Goal: Information Seeking & Learning: Learn about a topic

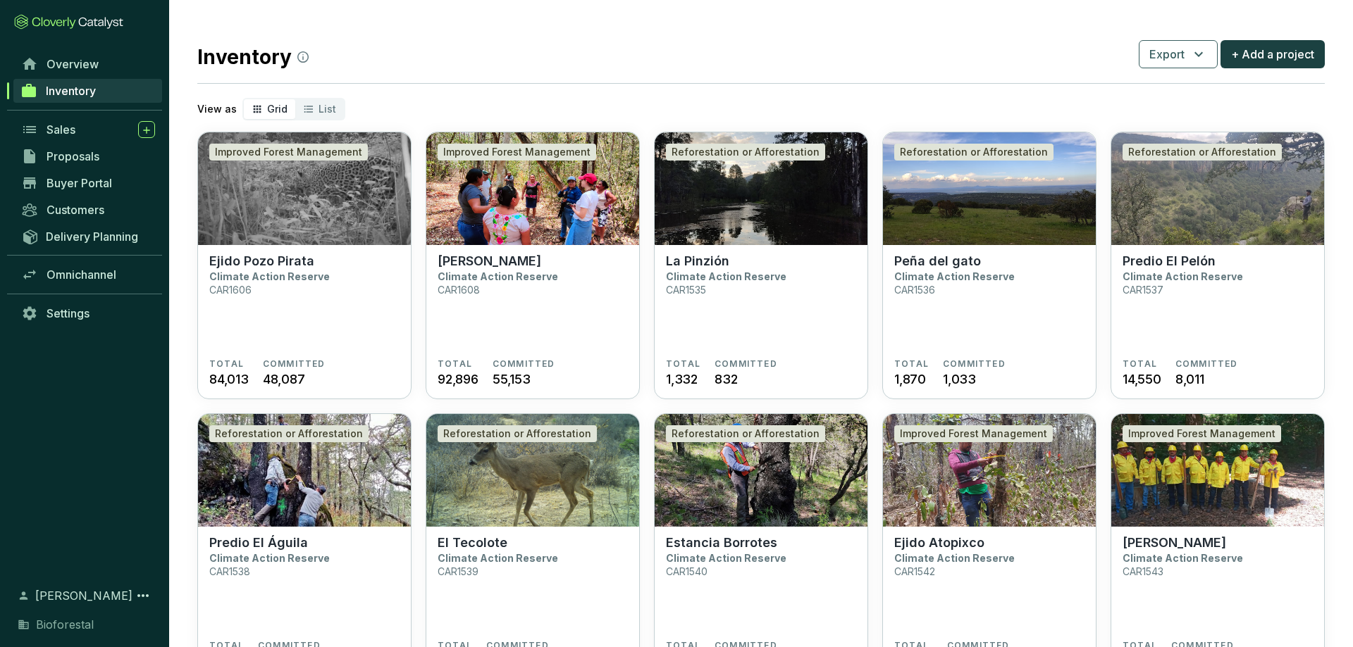
scroll to position [719, 0]
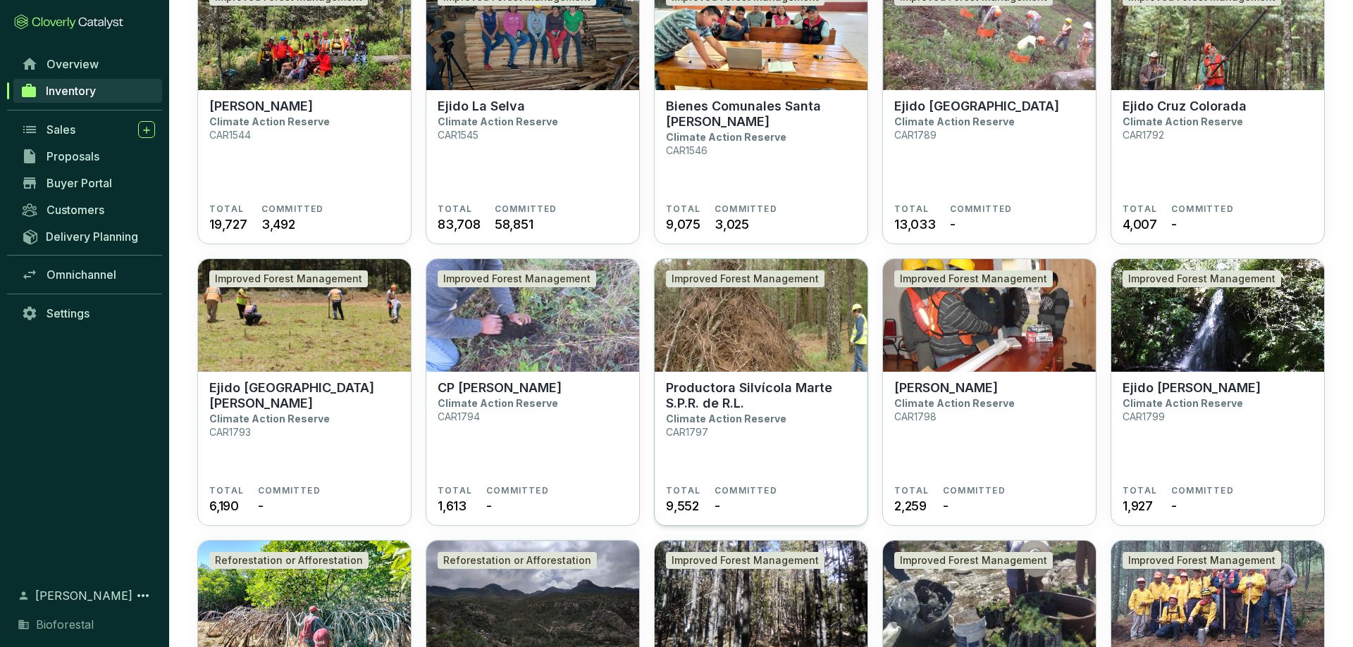
click at [727, 332] on img at bounding box center [760, 315] width 213 height 113
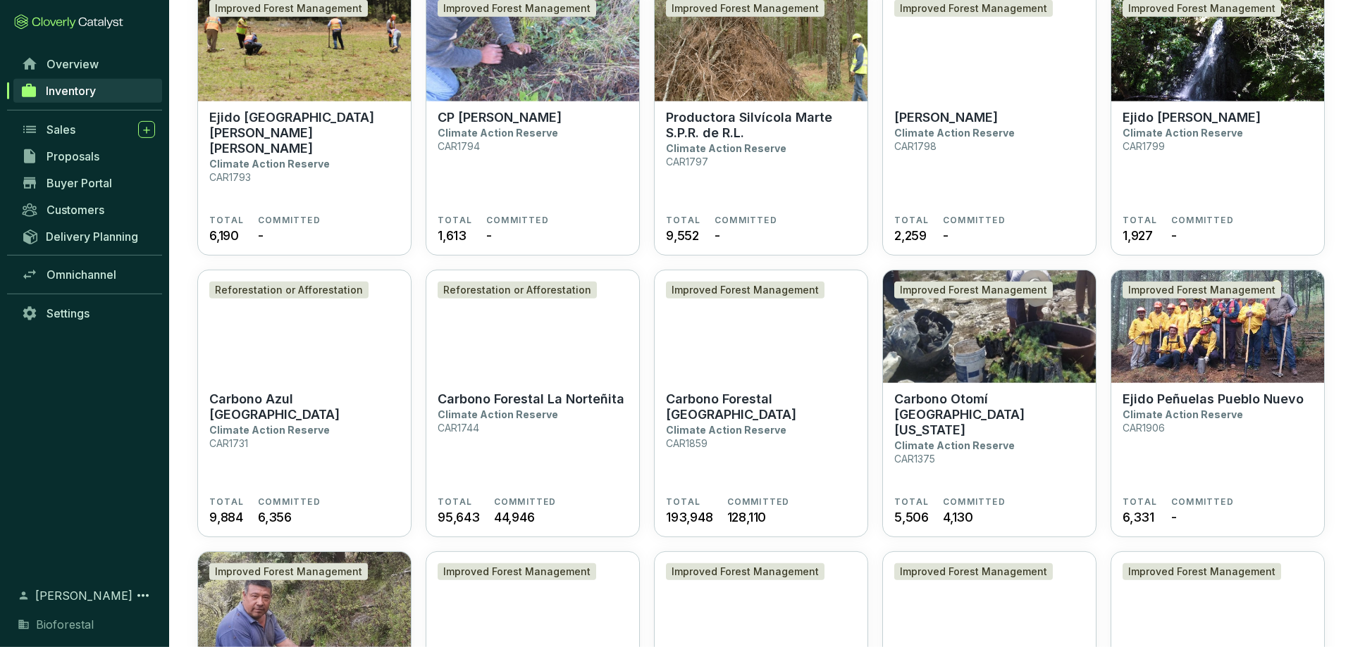
scroll to position [1006, 0]
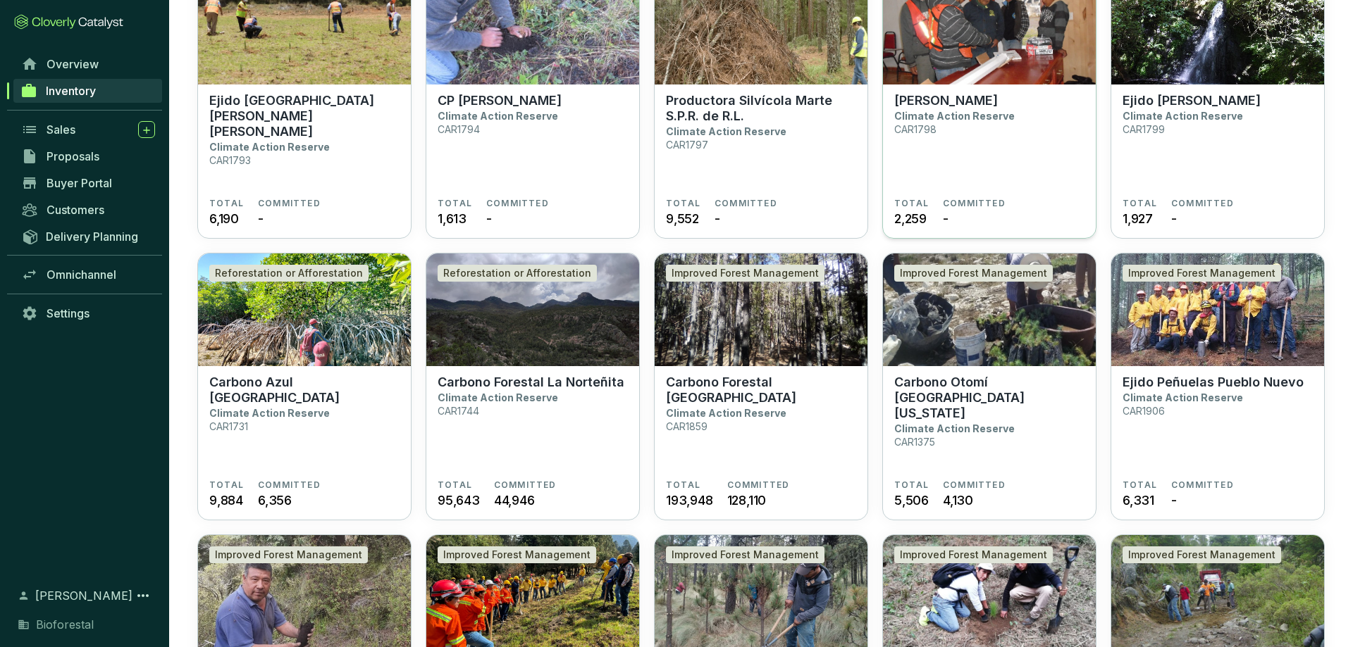
click at [925, 158] on section "Ejido Ocojala Climate Action Reserve CAR1798" at bounding box center [989, 145] width 190 height 105
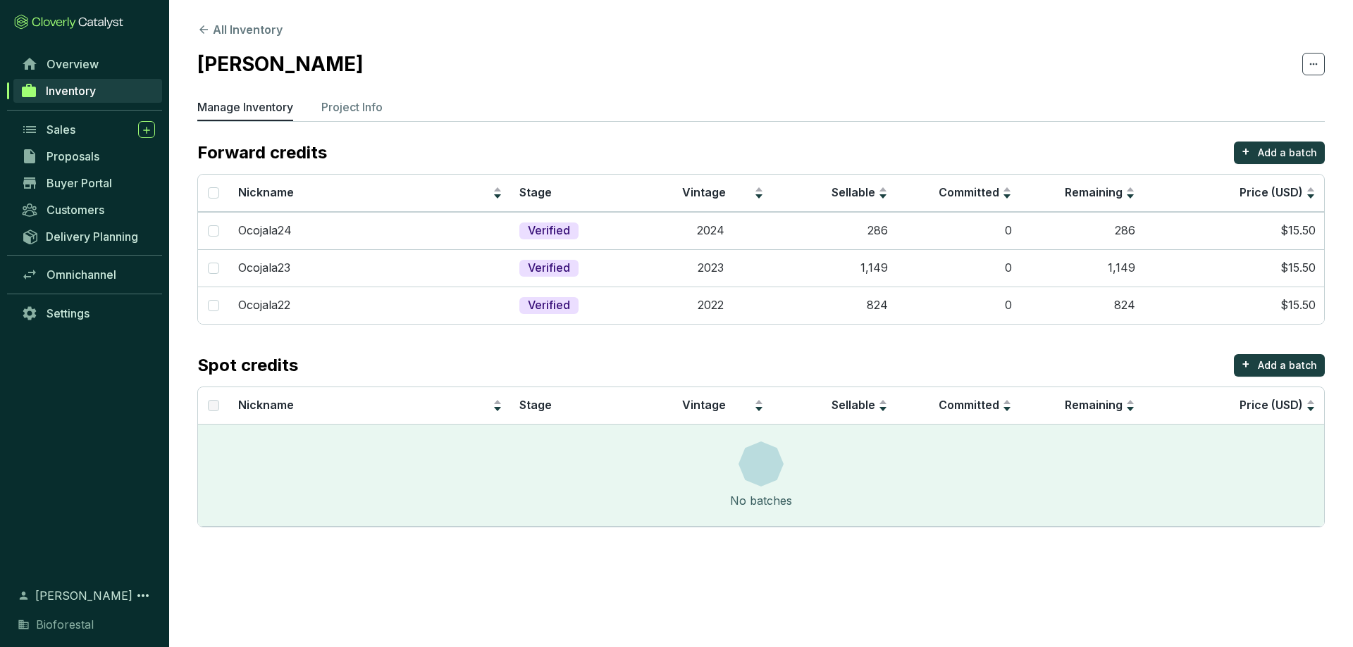
click at [264, 111] on p "Manage Inventory" at bounding box center [245, 107] width 96 height 17
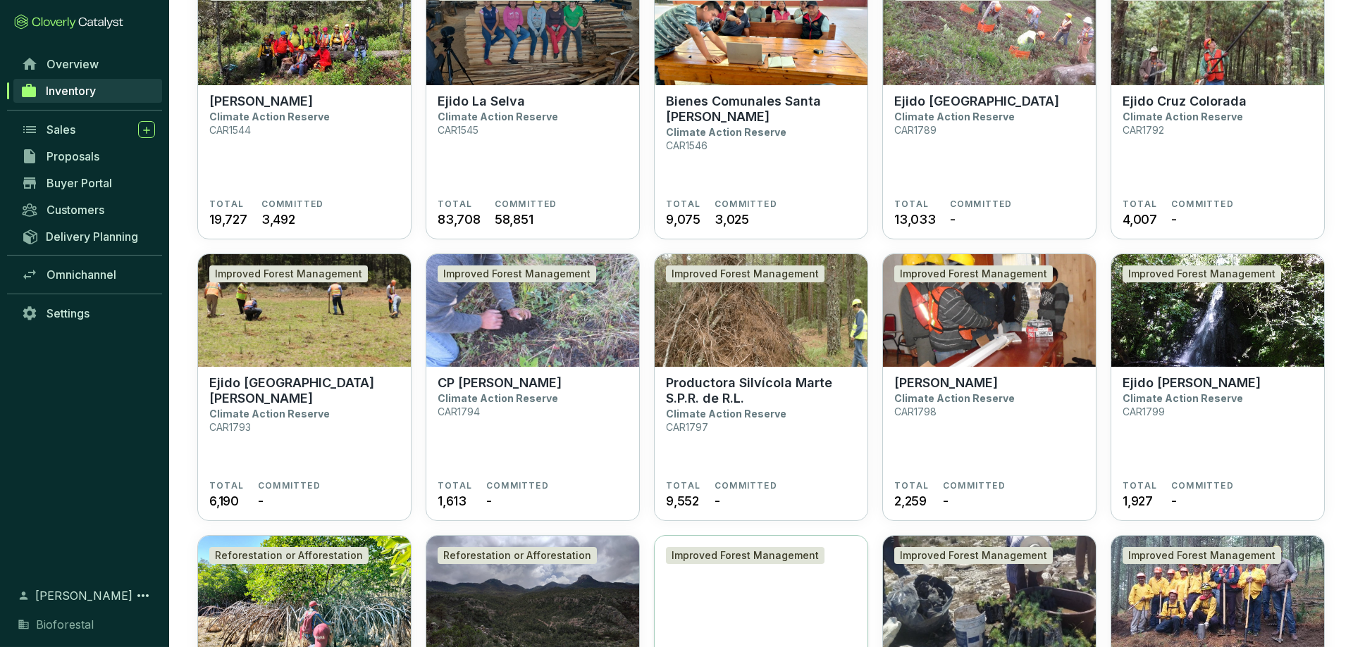
scroll to position [934, 0]
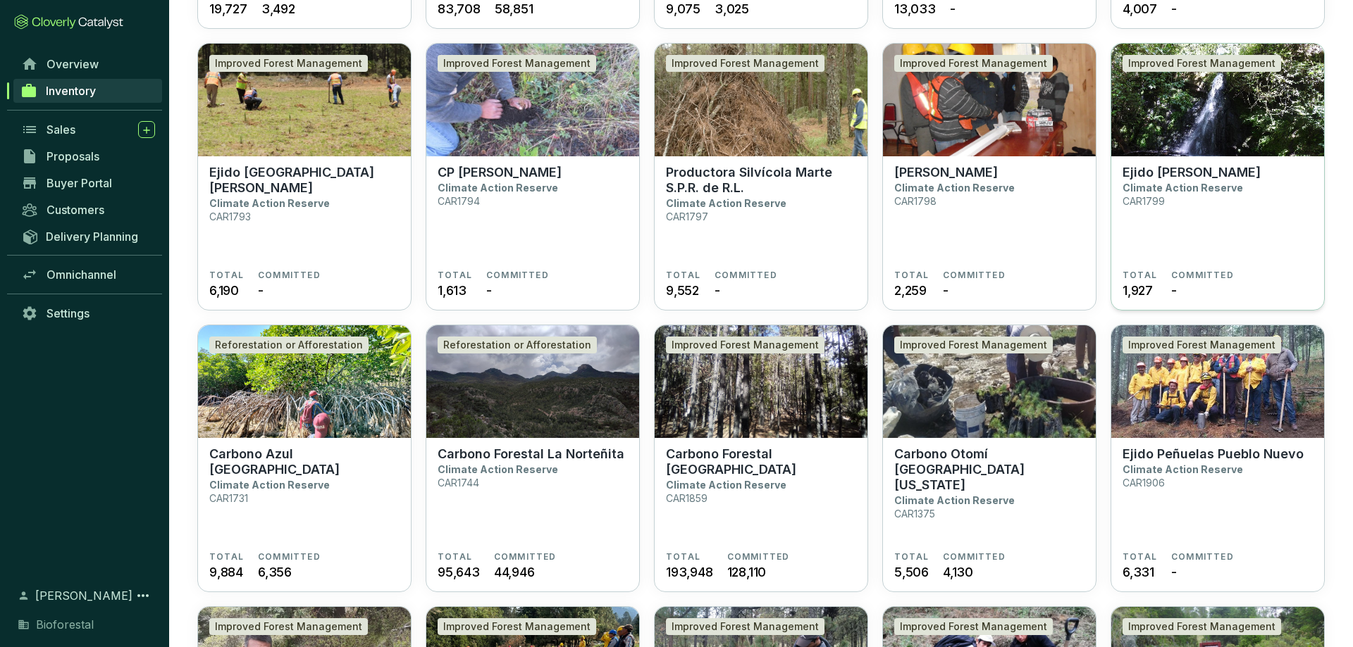
click at [1188, 147] on img at bounding box center [1217, 100] width 213 height 113
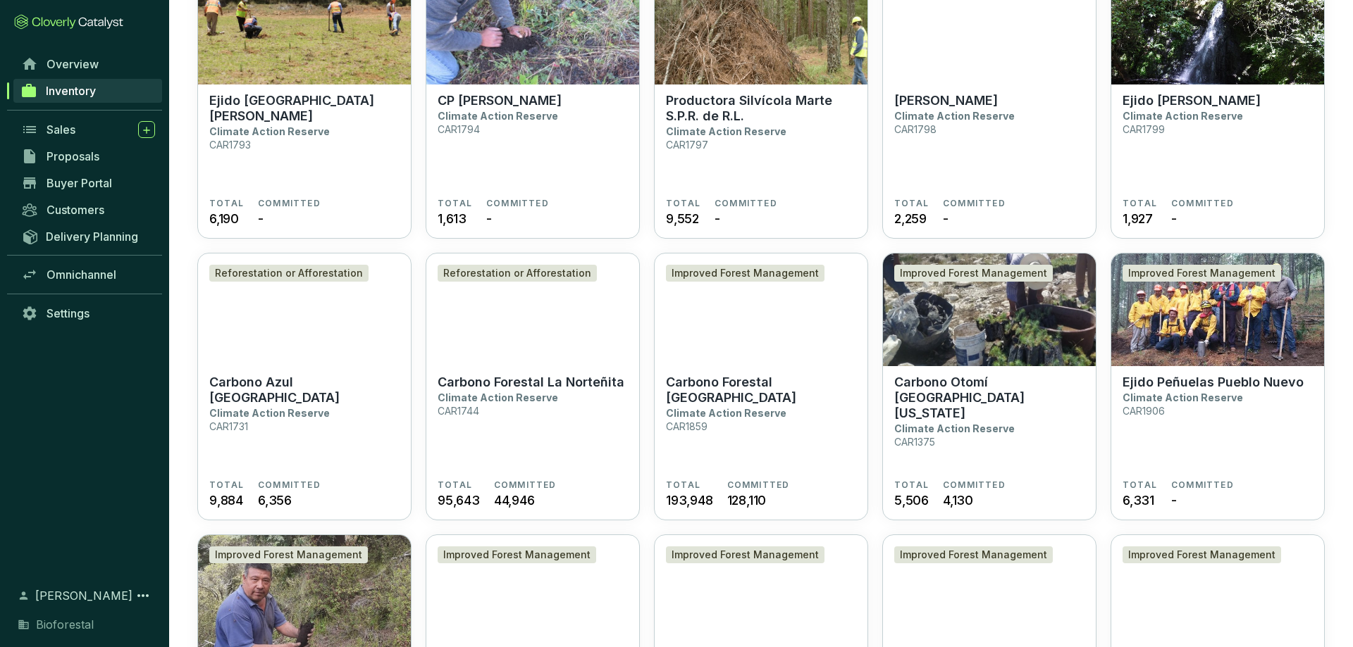
scroll to position [862, 0]
